Goal: Information Seeking & Learning: Learn about a topic

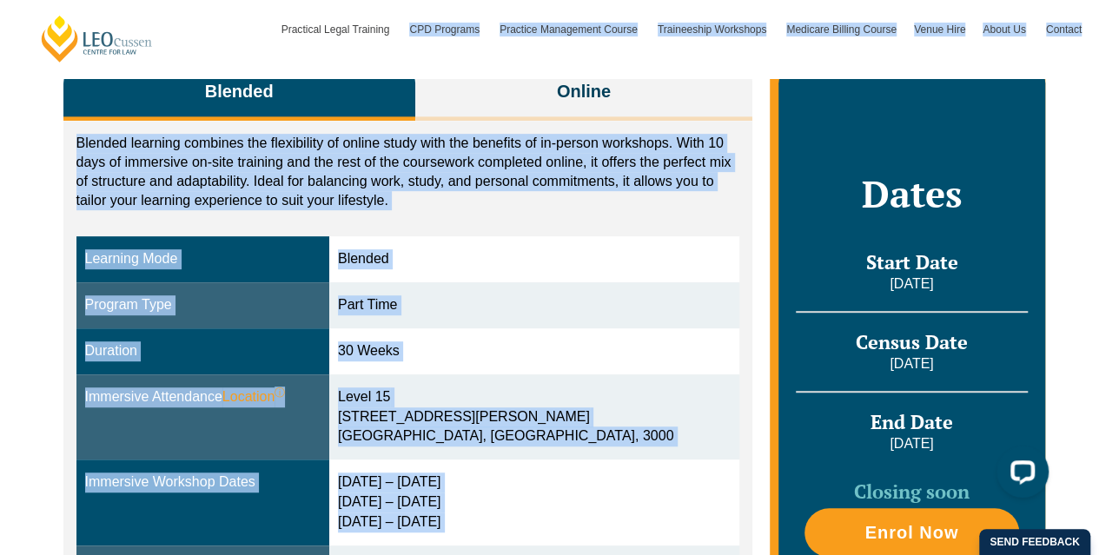
scroll to position [348, 0]
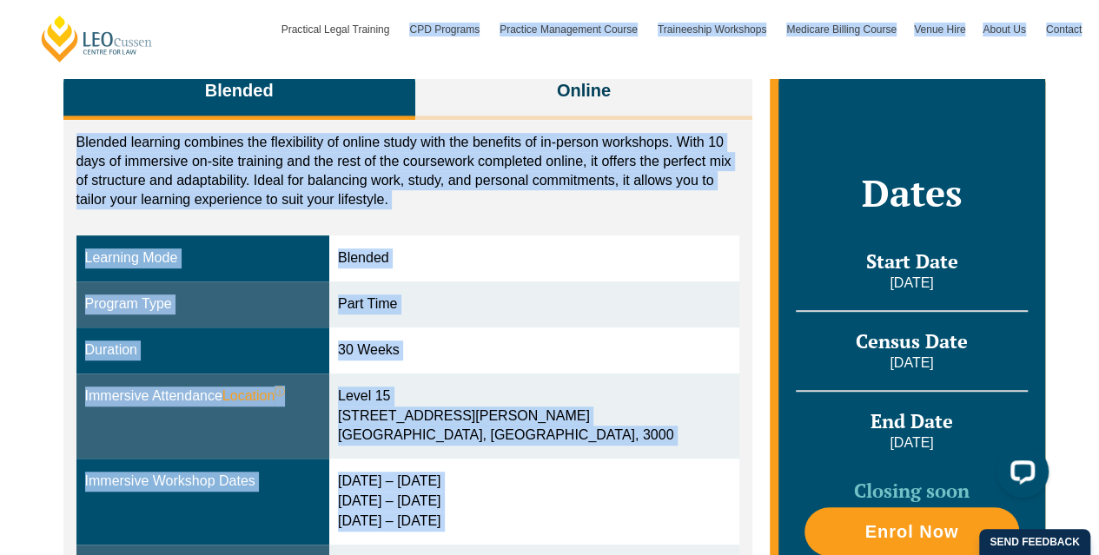
click at [213, 341] on div "Duration" at bounding box center [203, 351] width 236 height 20
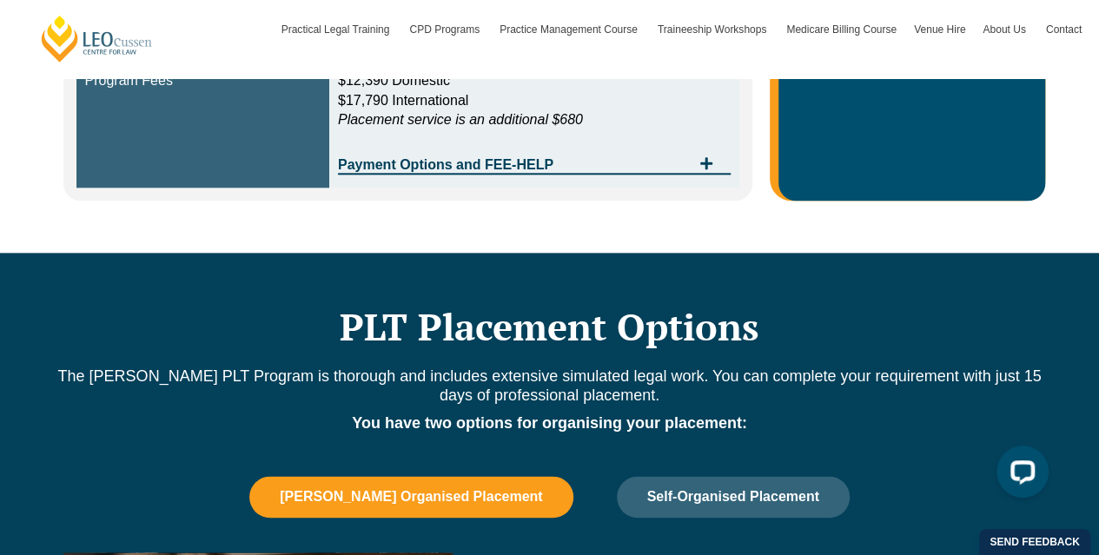
scroll to position [833, 0]
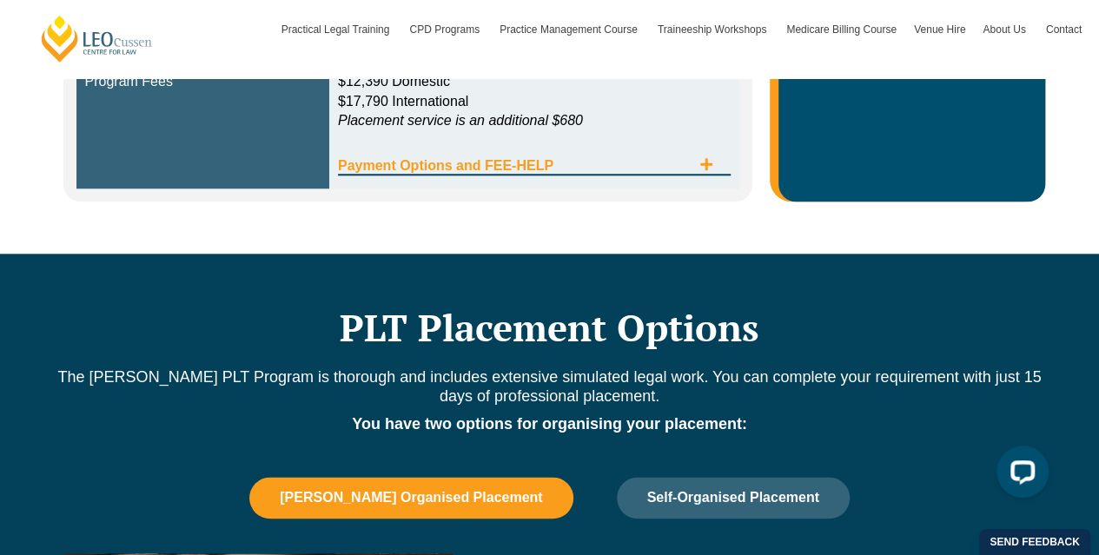
click at [556, 159] on span "Payment Options and FEE-HELP" at bounding box center [514, 166] width 353 height 14
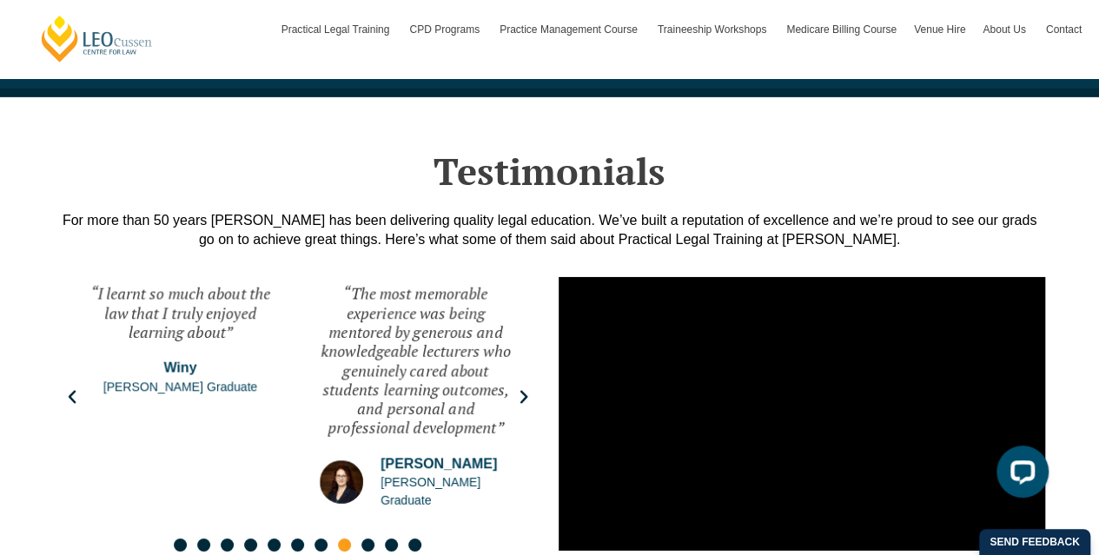
scroll to position [2835, 0]
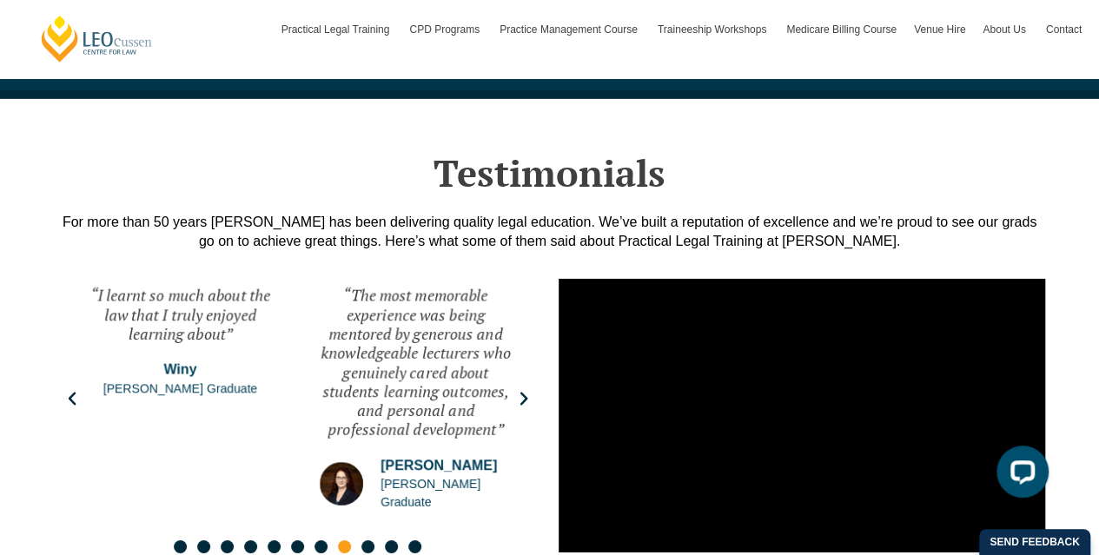
click at [523, 360] on div "“The most memorable experience was being mentored by generous and knowledgeable…" at bounding box center [415, 399] width 227 height 261
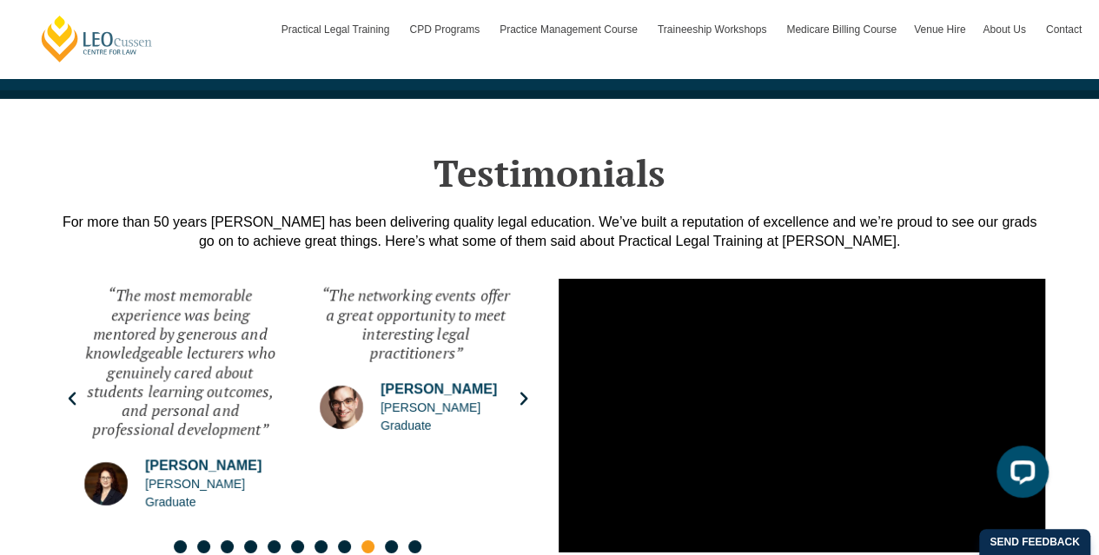
click at [523, 360] on div "“The networking events offer a great opportunity to meet interesting legal prac…" at bounding box center [415, 399] width 227 height 261
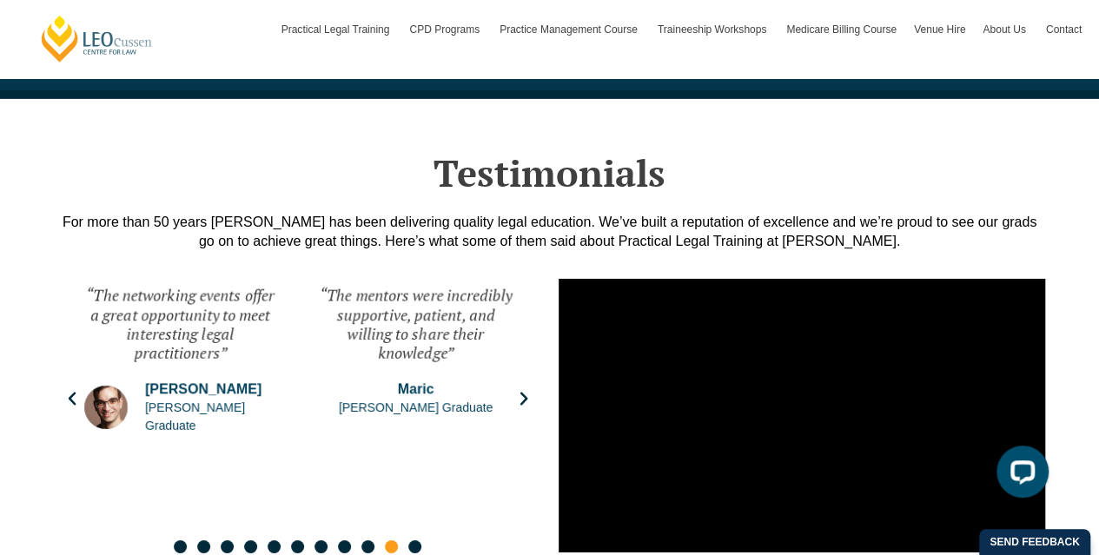
click at [523, 360] on div "“The mentors were incredibly supportive, patient, and willing to share their kn…" at bounding box center [415, 399] width 227 height 261
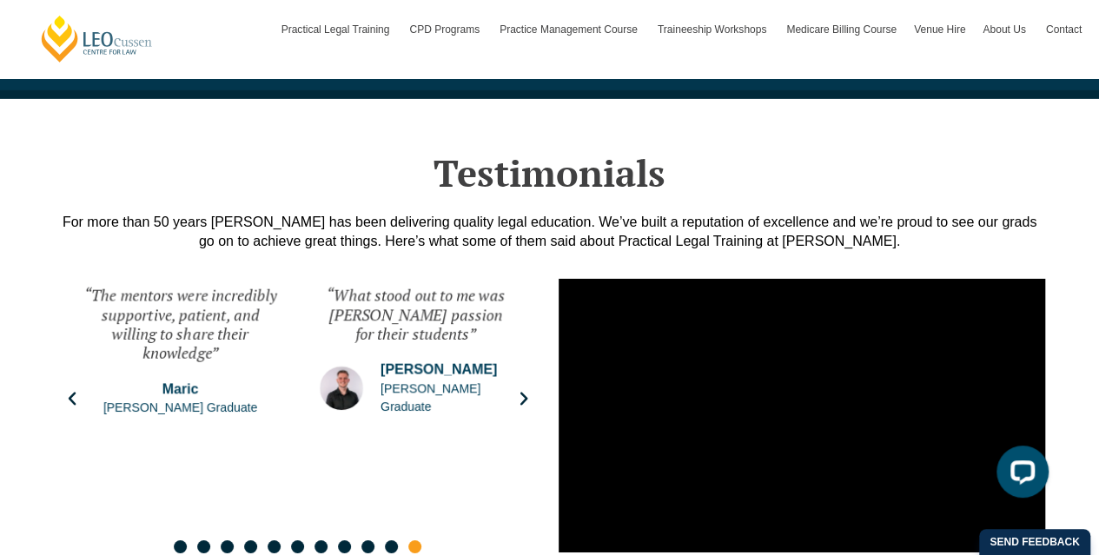
click at [523, 360] on div "“What stood out to me was Leo Cussen's passion for their students” Josh Leo Cus…" at bounding box center [415, 399] width 227 height 261
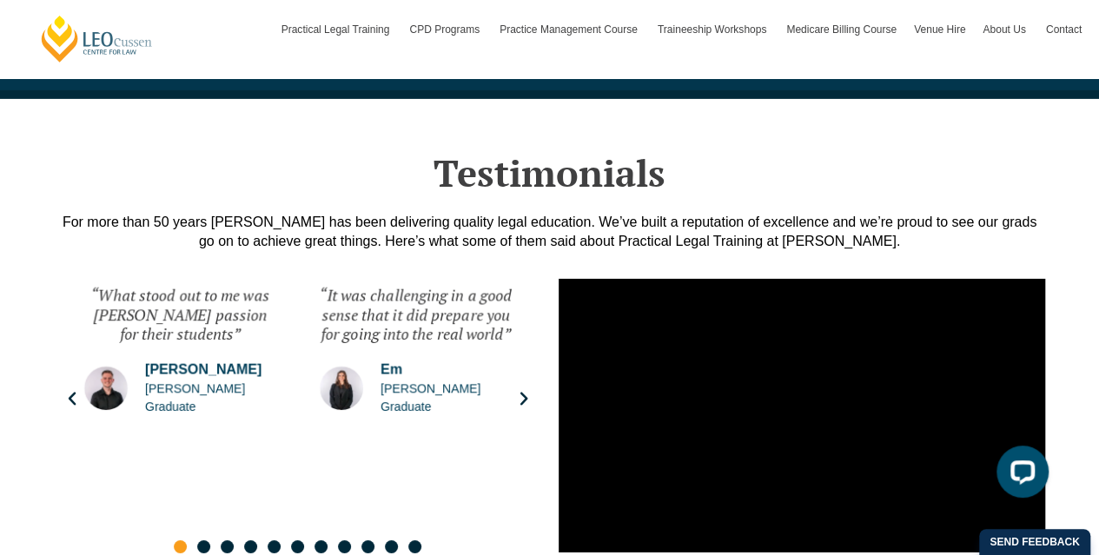
click at [523, 360] on div "“It was challenging in a good sense that it did prepare you for going into the …" at bounding box center [415, 399] width 227 height 261
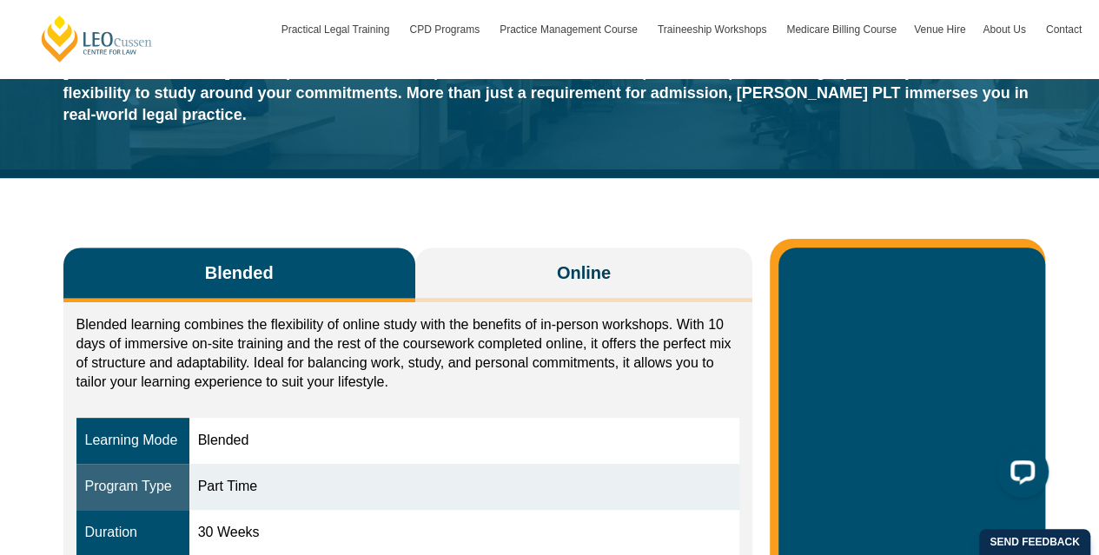
scroll to position [0, 0]
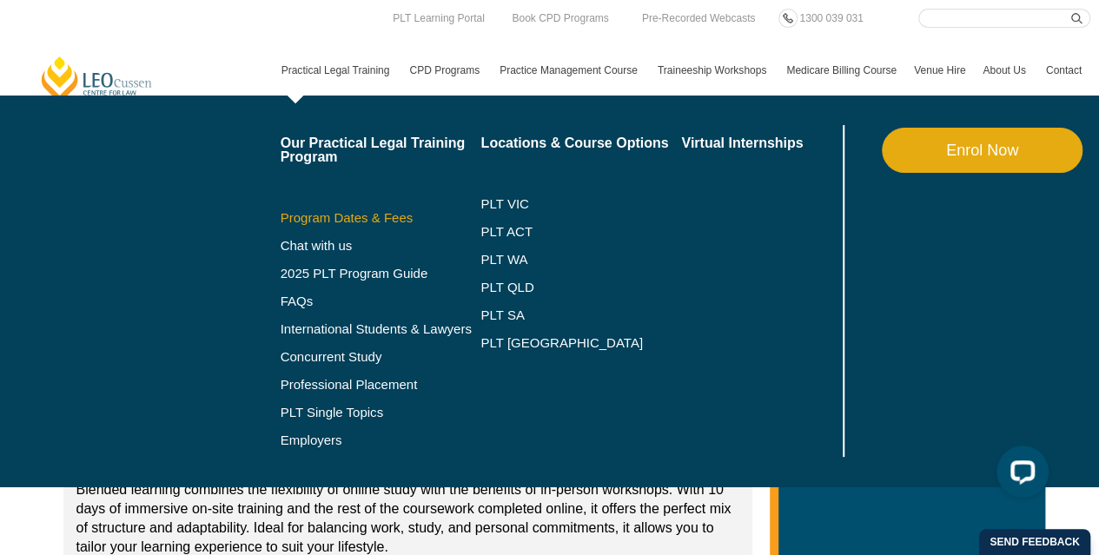
click at [382, 216] on link "Program Dates & Fees" at bounding box center [381, 218] width 201 height 14
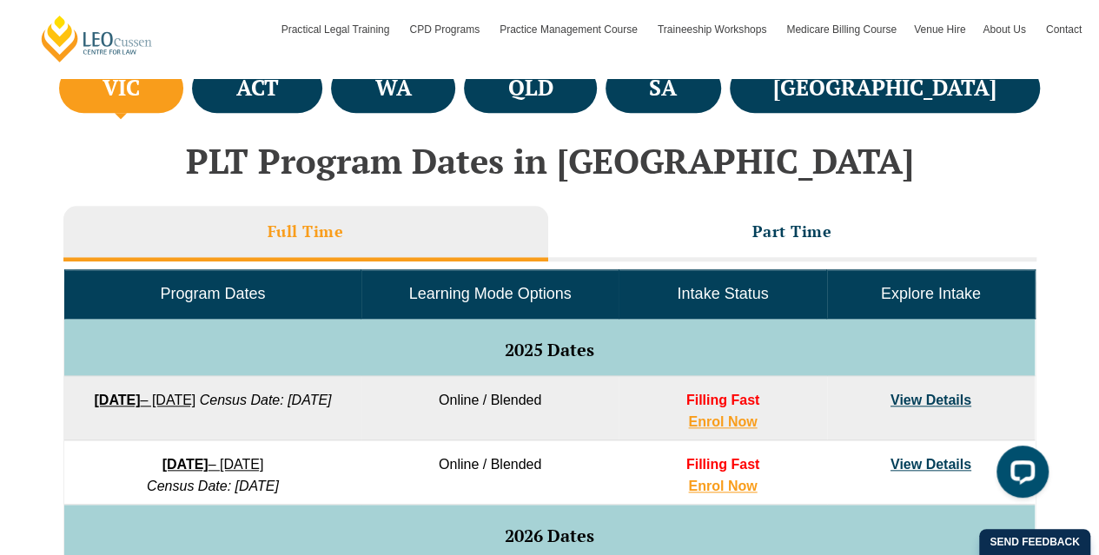
scroll to position [668, 0]
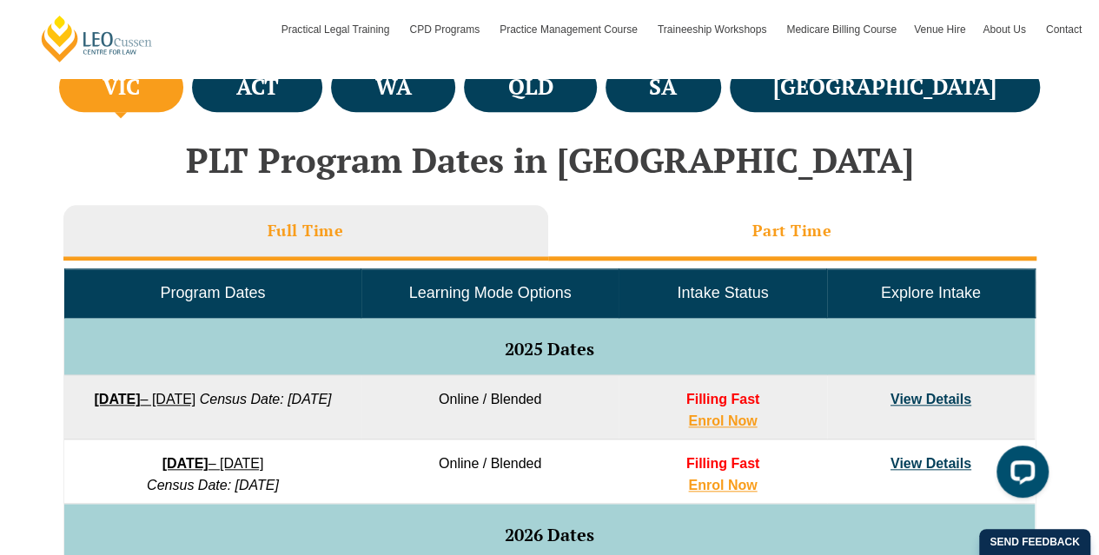
click at [766, 234] on h3 "Part Time" at bounding box center [793, 231] width 80 height 20
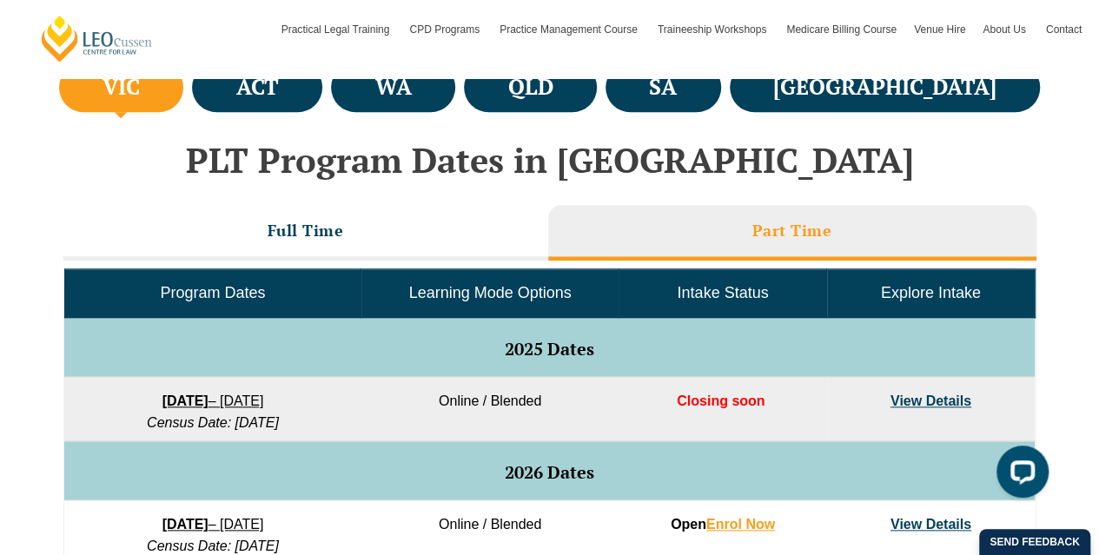
click at [744, 408] on td "Closing soon" at bounding box center [723, 409] width 208 height 64
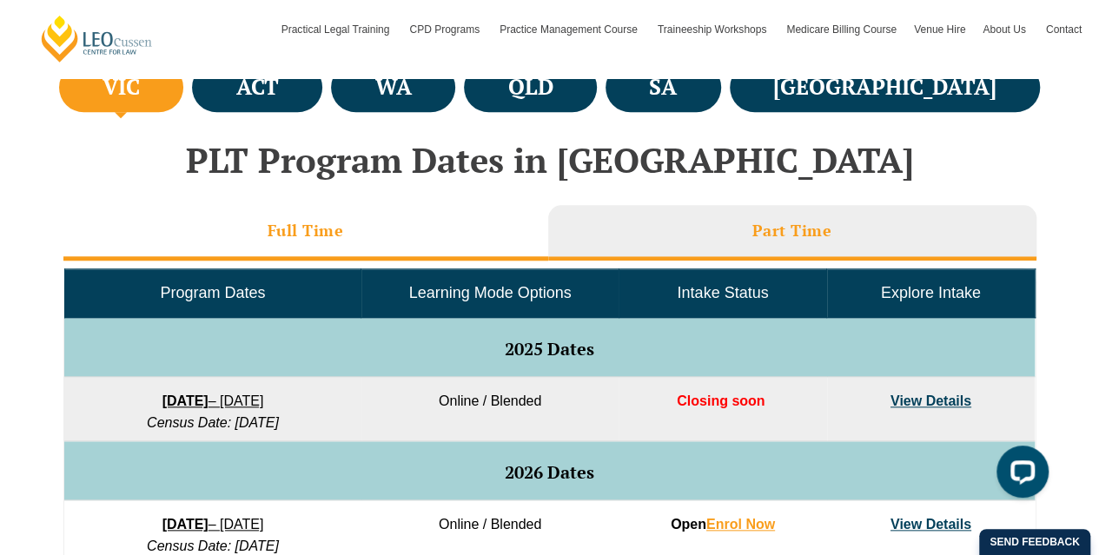
click at [415, 229] on li "Full Time" at bounding box center [305, 233] width 485 height 56
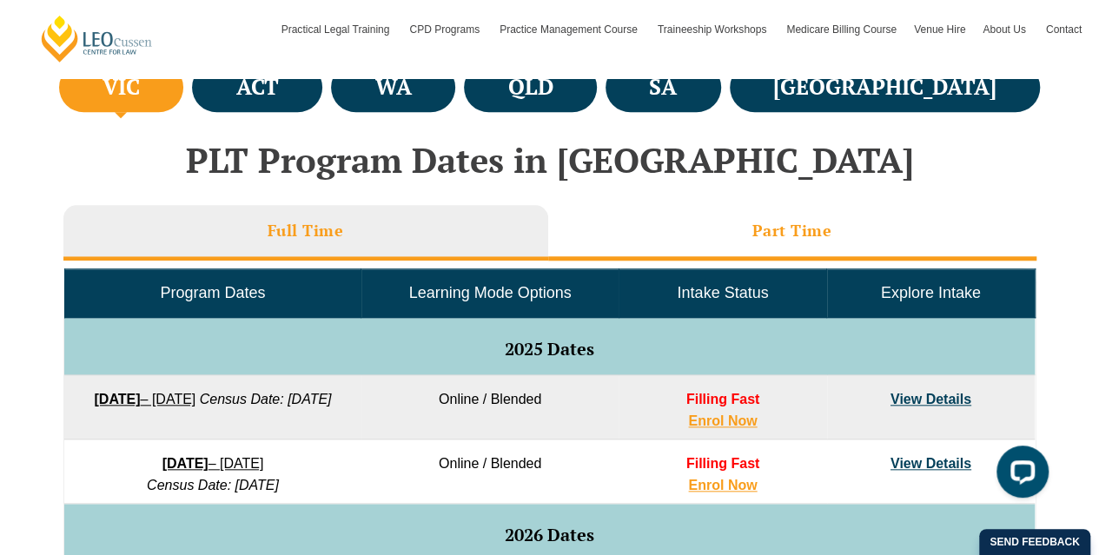
click at [639, 227] on li "Part Time" at bounding box center [792, 233] width 488 height 56
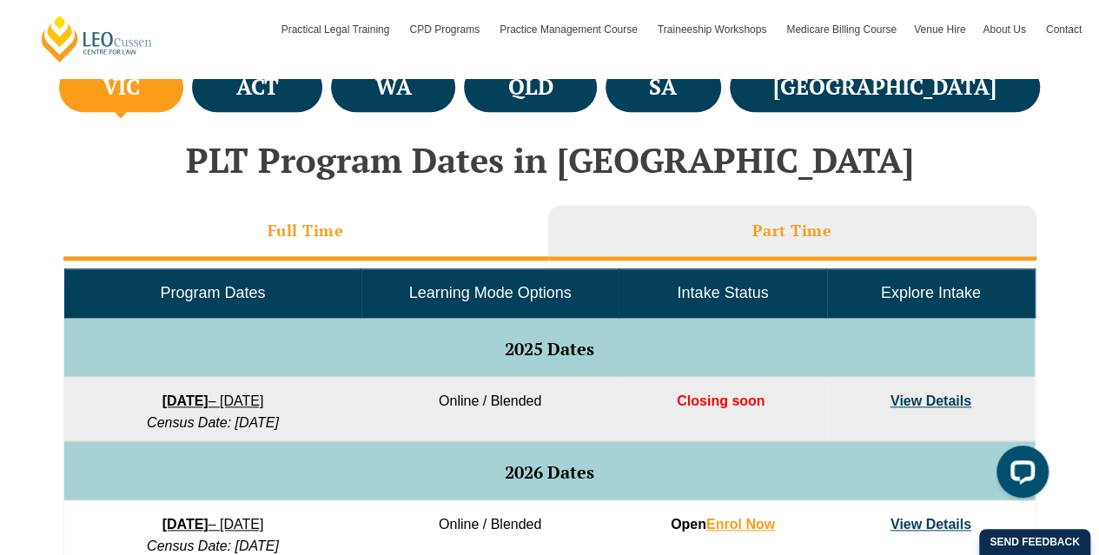
click at [428, 223] on li "Full Time" at bounding box center [305, 233] width 485 height 56
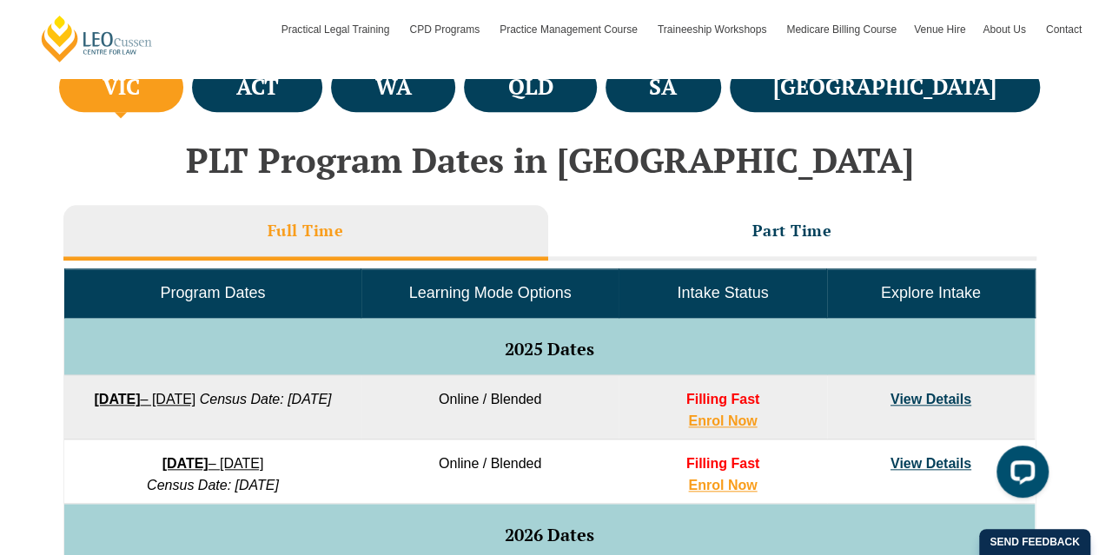
click at [428, 223] on li "Full Time" at bounding box center [305, 233] width 485 height 56
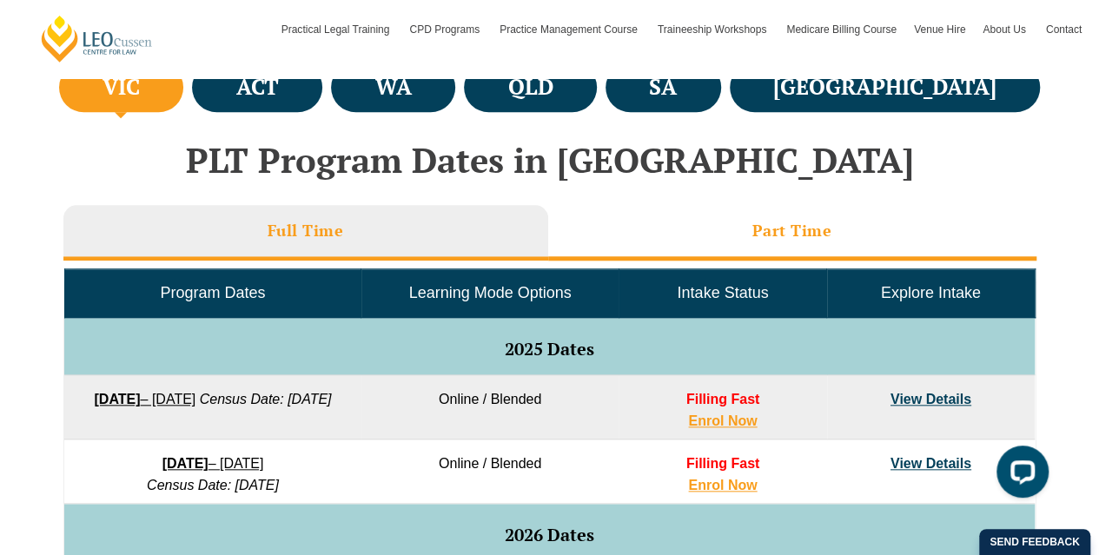
click at [581, 249] on li "Part Time" at bounding box center [792, 233] width 488 height 56
